Goal: Task Accomplishment & Management: Manage account settings

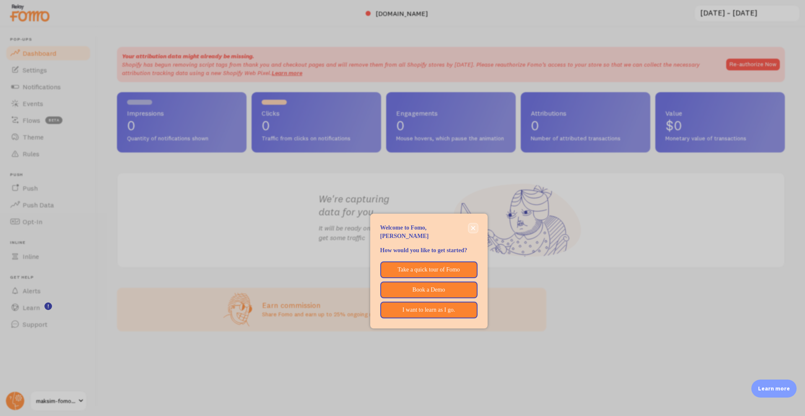
click at [476, 229] on button "close," at bounding box center [473, 228] width 9 height 9
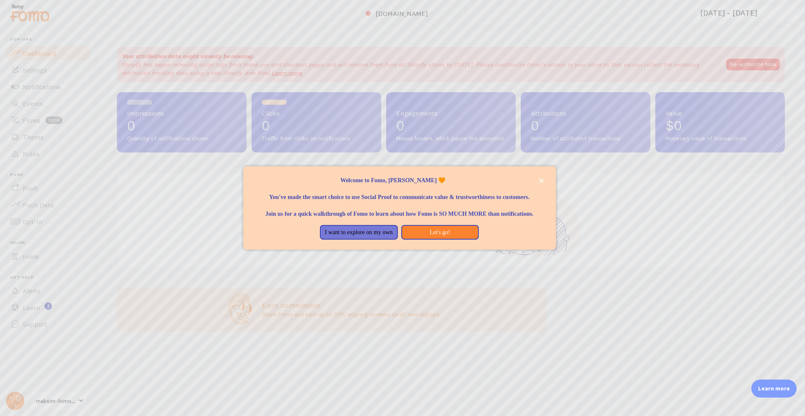
click at [68, 400] on div at bounding box center [402, 208] width 805 height 416
click at [541, 182] on icon "close," at bounding box center [541, 181] width 5 height 5
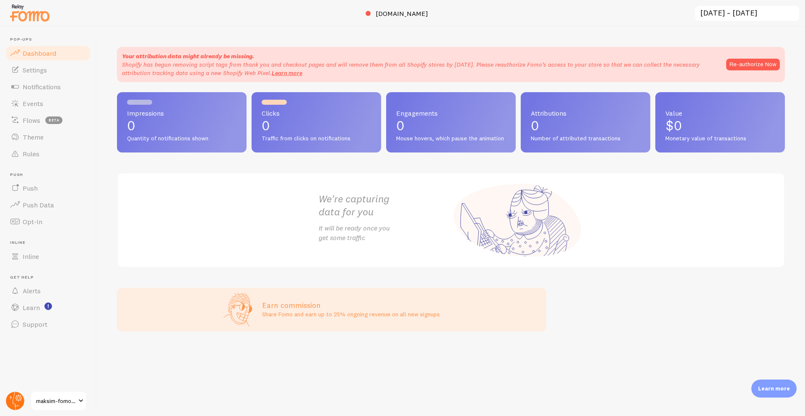
click at [16, 406] on circle at bounding box center [15, 401] width 18 height 18
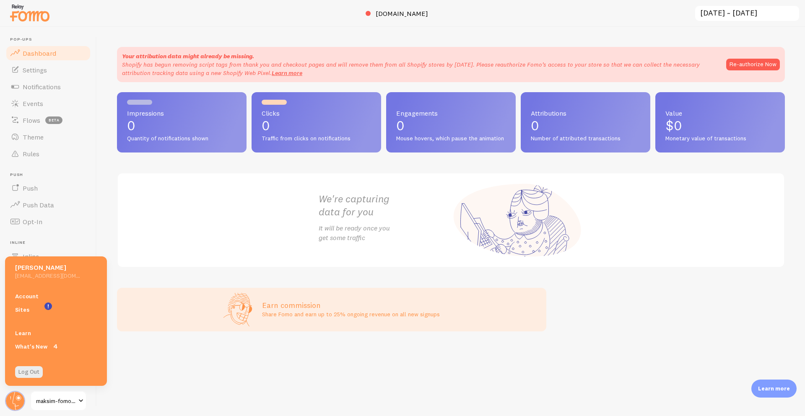
click at [51, 276] on h5 "[EMAIL_ADDRESS][DOMAIN_NAME]" at bounding box center [47, 276] width 65 height 8
click at [49, 295] on link "Account" at bounding box center [56, 296] width 102 height 13
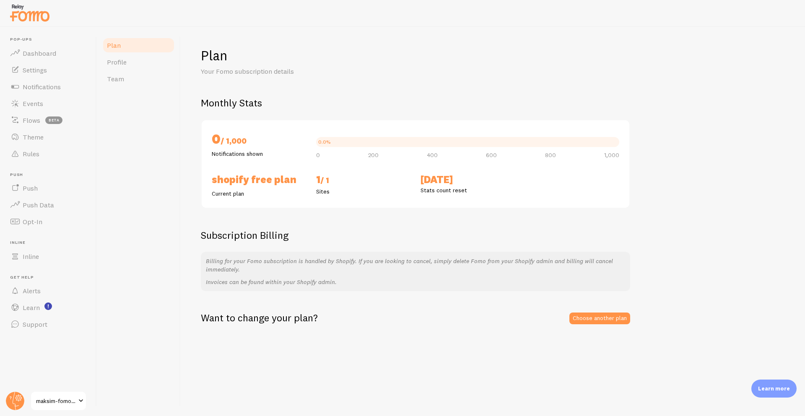
click at [76, 396] on span at bounding box center [81, 401] width 10 height 10
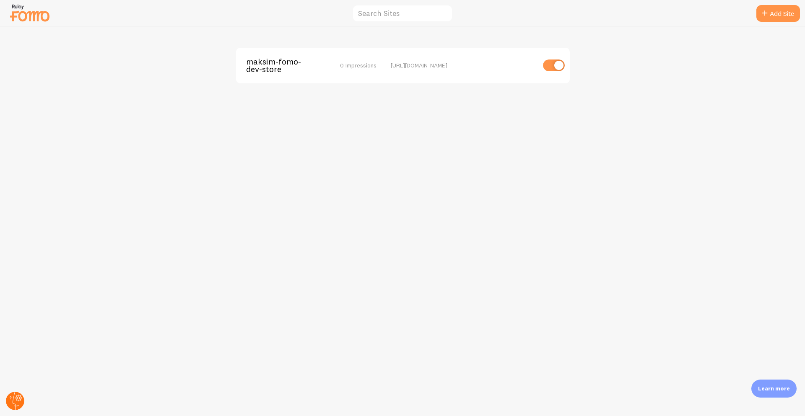
click at [21, 403] on circle at bounding box center [15, 401] width 18 height 18
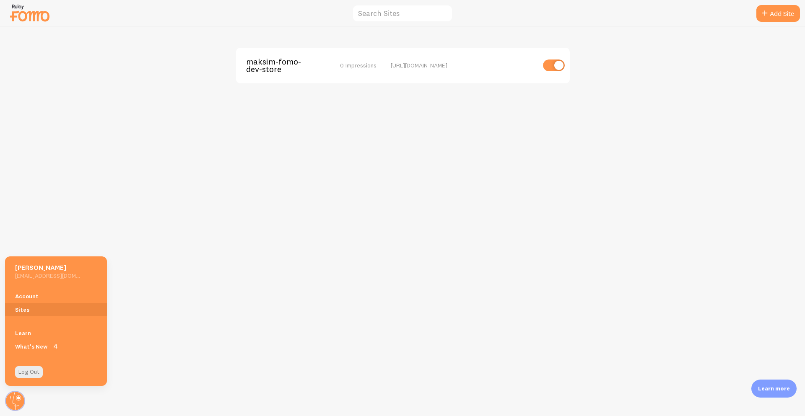
drag, startPoint x: 12, startPoint y: 276, endPoint x: 68, endPoint y: 278, distance: 55.8
click at [75, 278] on div "[PERSON_NAME] [PERSON_NAME][EMAIL_ADDRESS][DOMAIN_NAME]" at bounding box center [56, 271] width 102 height 28
click at [55, 274] on h5 "[EMAIL_ADDRESS][DOMAIN_NAME]" at bounding box center [47, 276] width 65 height 8
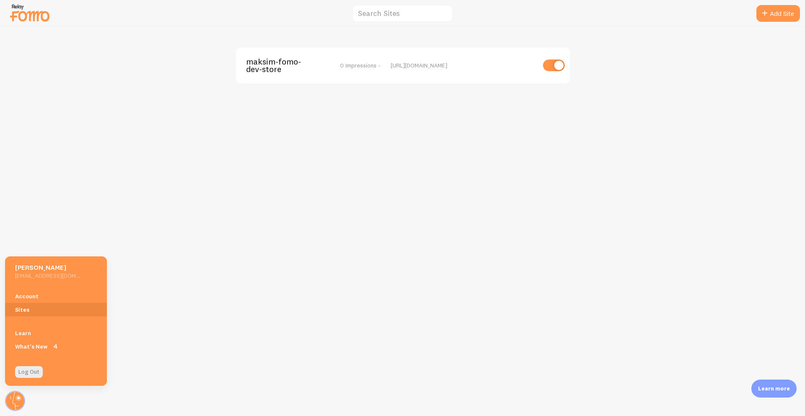
click at [41, 276] on h5 "[EMAIL_ADDRESS][DOMAIN_NAME]" at bounding box center [47, 276] width 65 height 8
click at [245, 191] on div "maksim-fomo-dev-store 0 Impressions - [URL][DOMAIN_NAME]" at bounding box center [402, 222] width 805 height 390
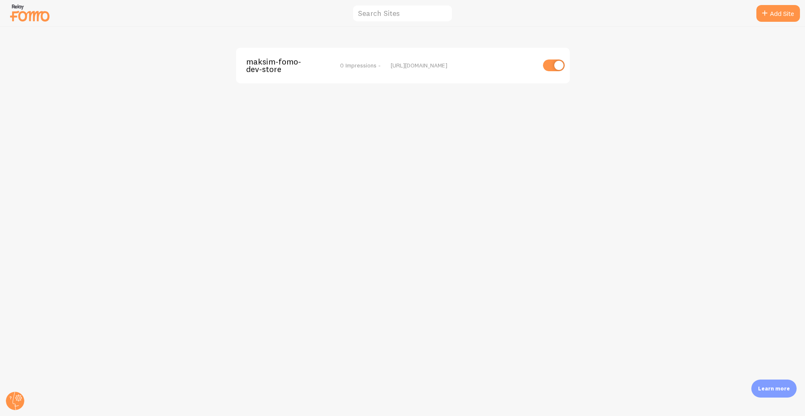
click at [32, 15] on img at bounding box center [30, 12] width 42 height 21
click at [15, 403] on circle at bounding box center [15, 401] width 18 height 18
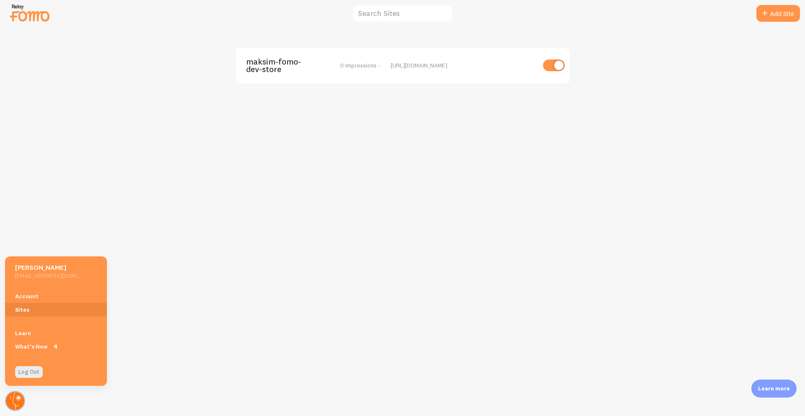
click at [15, 403] on circle at bounding box center [15, 401] width 18 height 18
